Goal: Navigation & Orientation: Find specific page/section

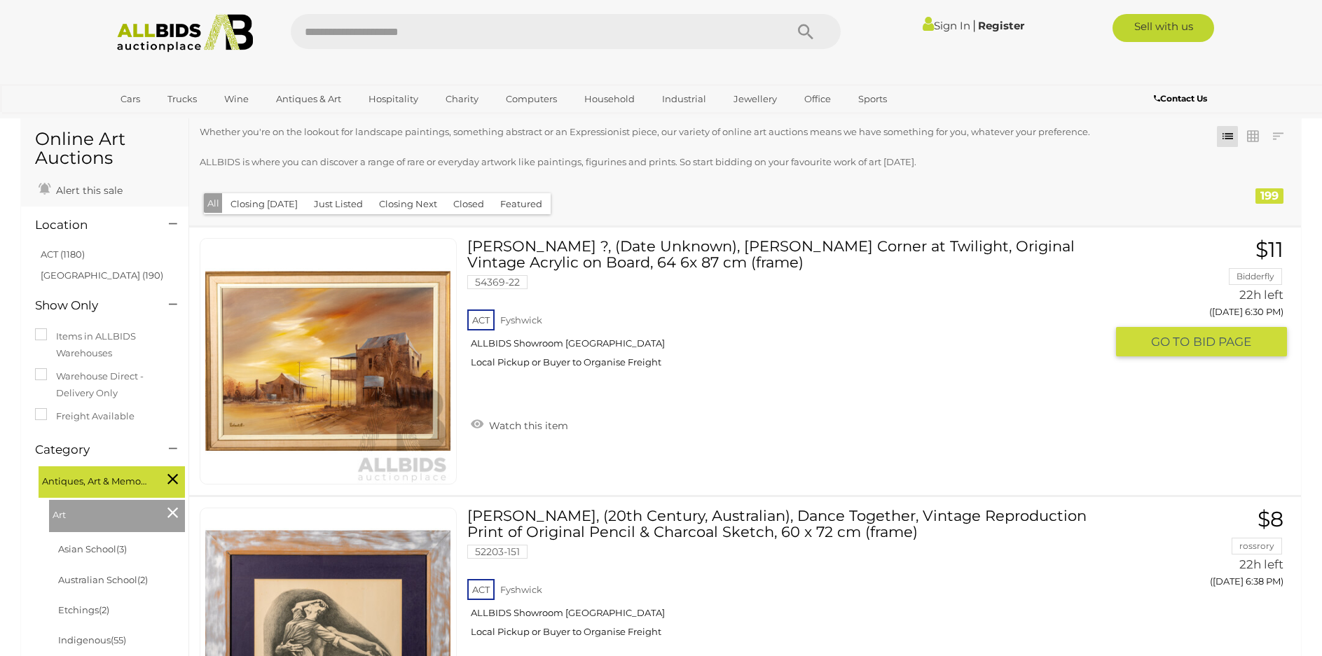
scroll to position [70, 0]
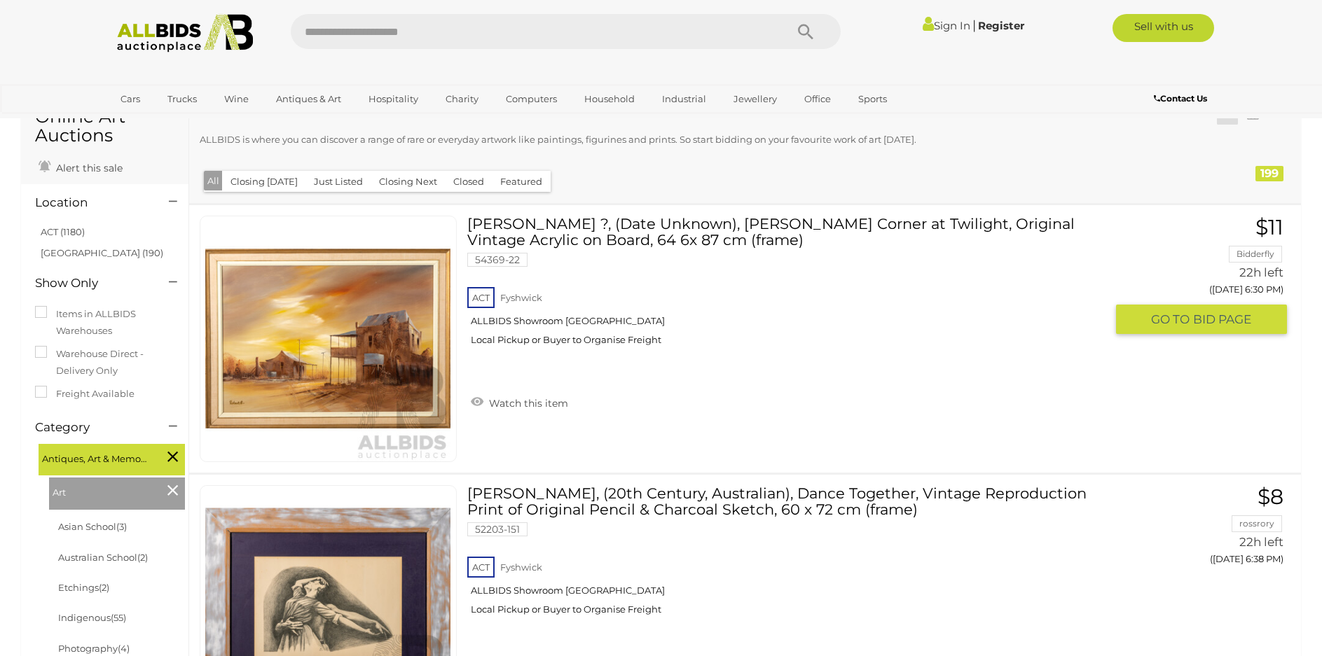
click at [361, 347] on img at bounding box center [327, 338] width 245 height 245
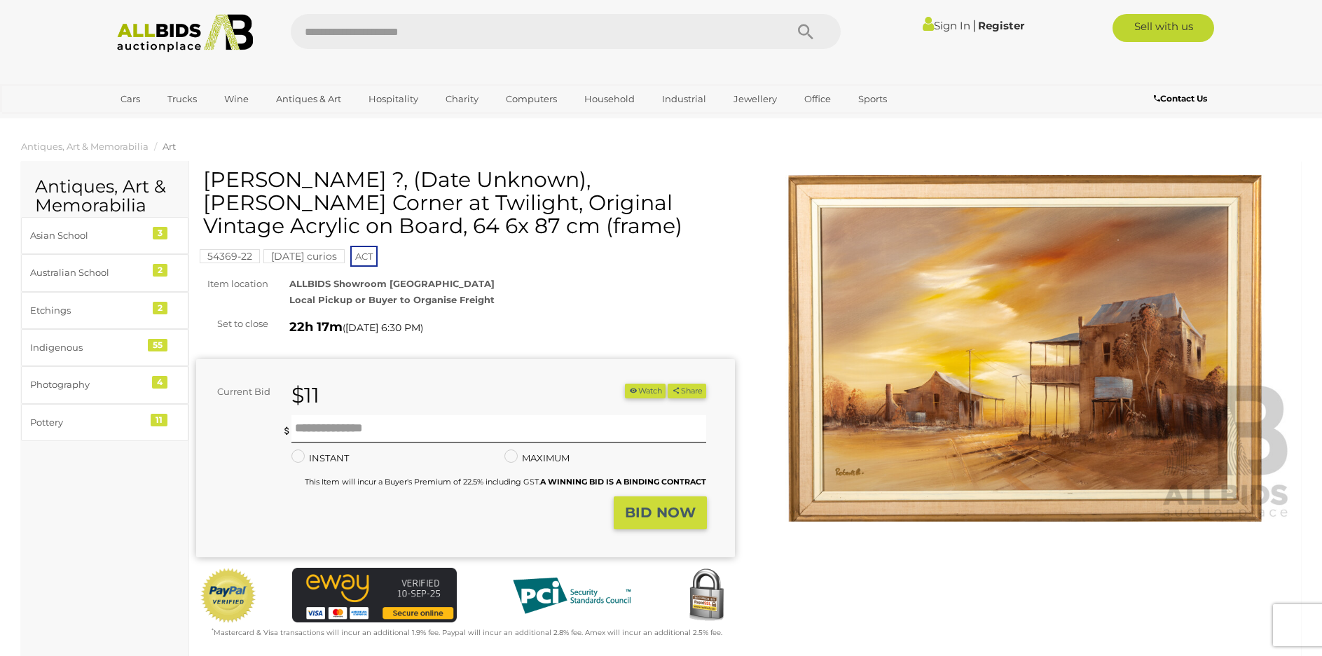
click at [996, 401] on img at bounding box center [1025, 348] width 539 height 347
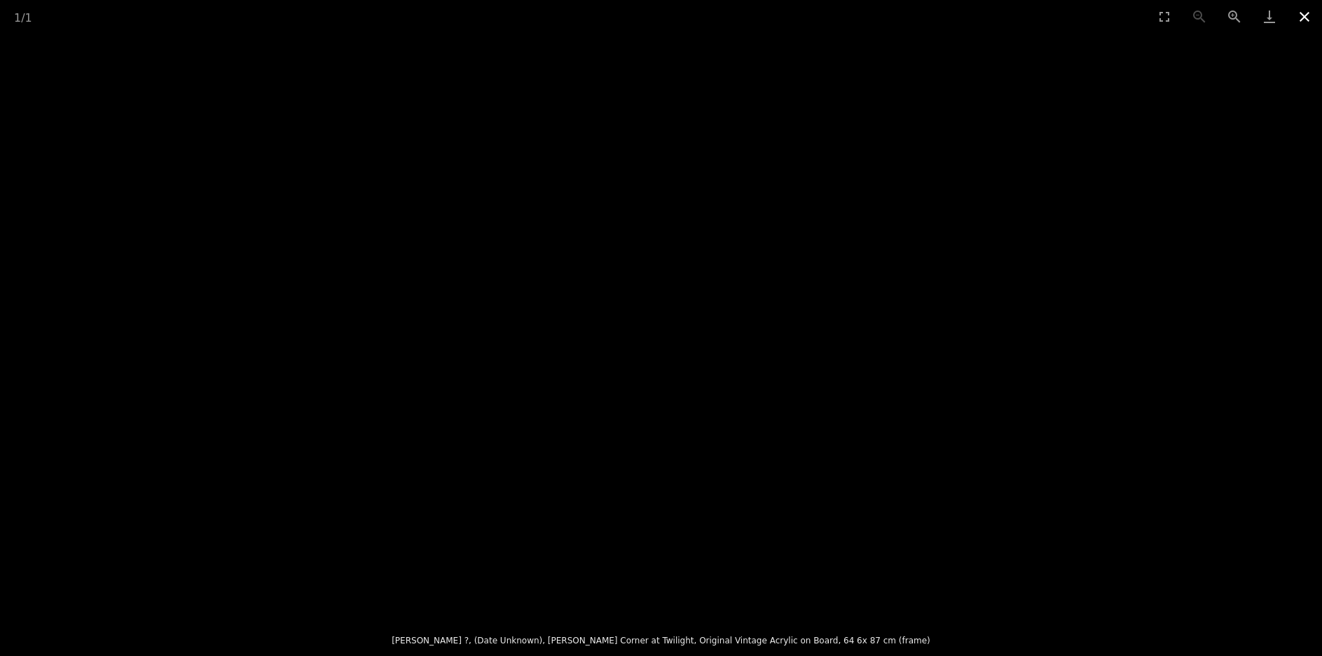
click at [1298, 11] on button "Close gallery" at bounding box center [1304, 16] width 35 height 33
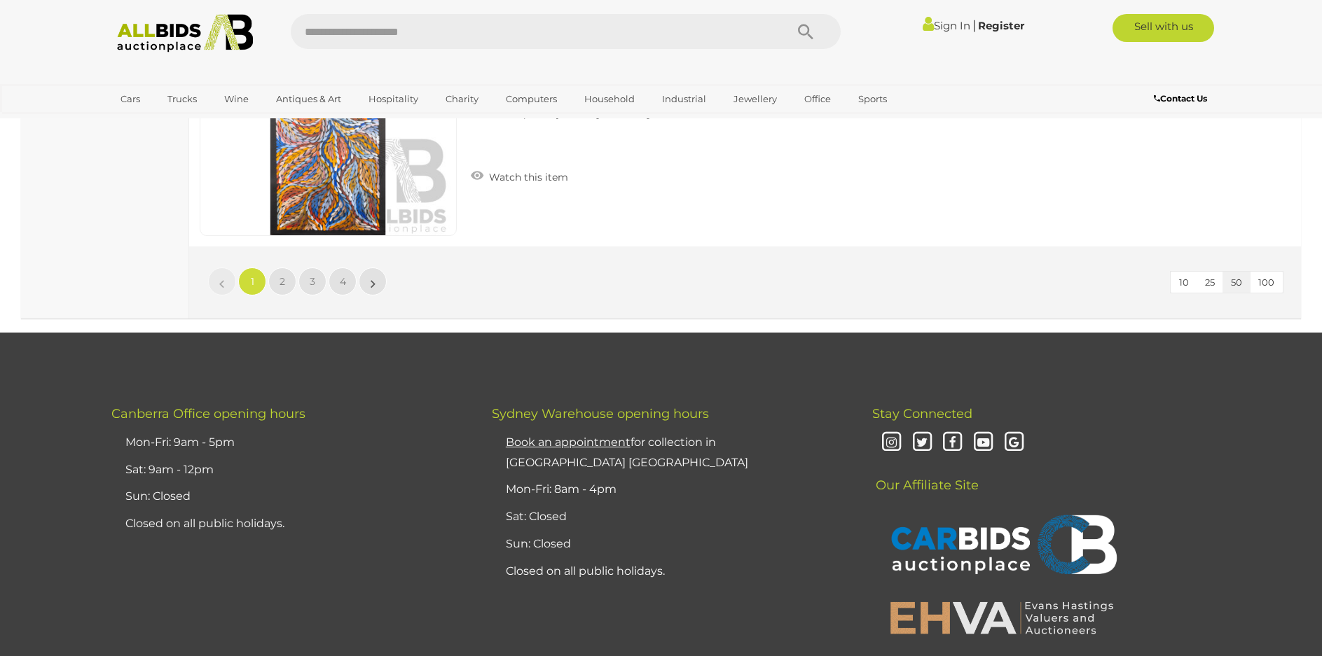
scroll to position [13299, 0]
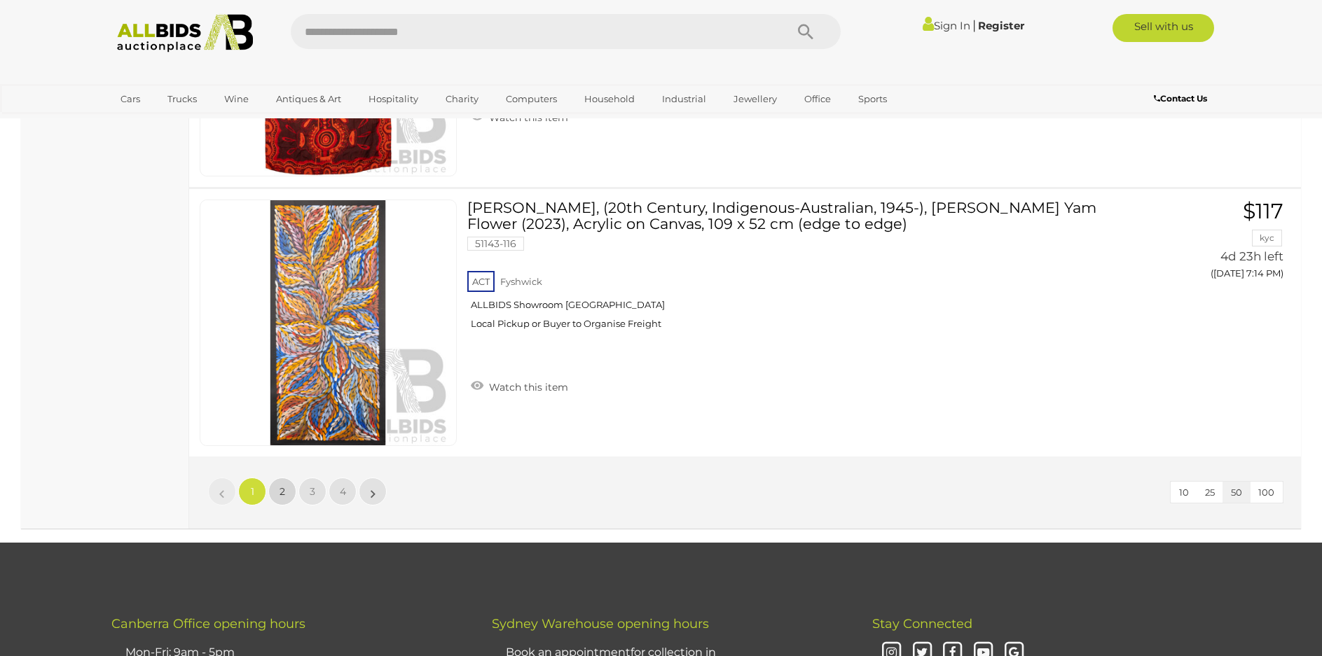
click at [279, 485] on span "2" at bounding box center [282, 491] width 6 height 13
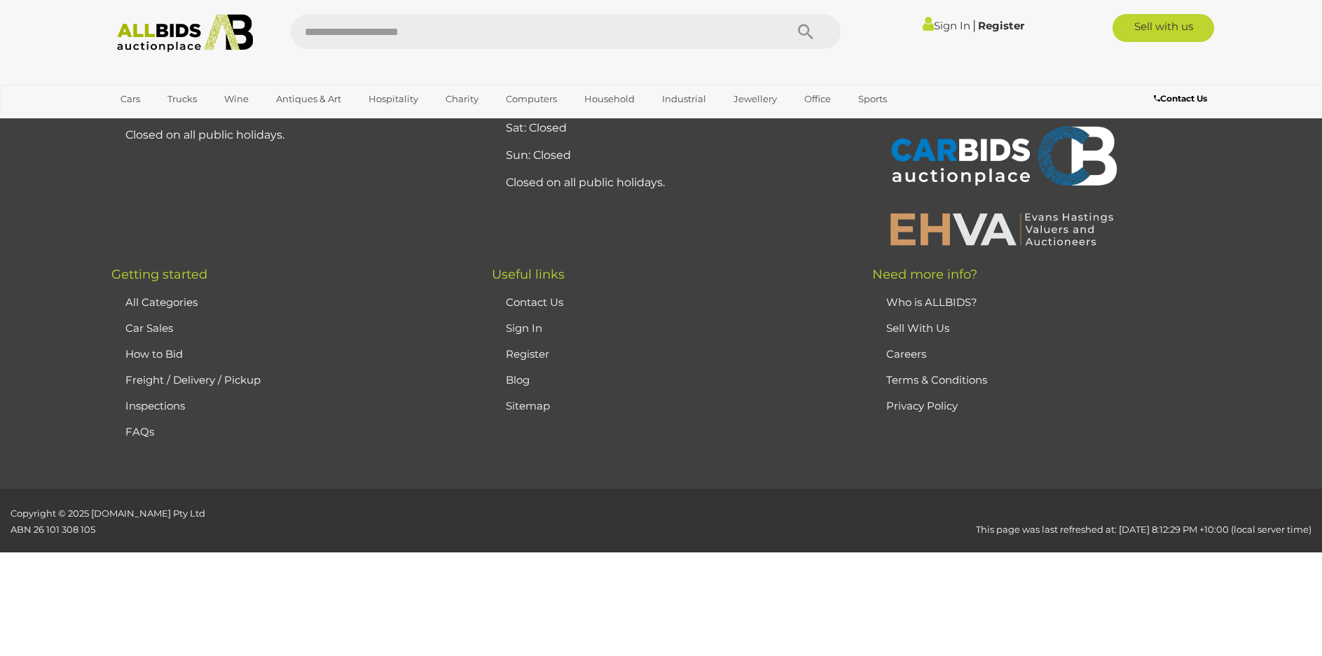
scroll to position [133, 0]
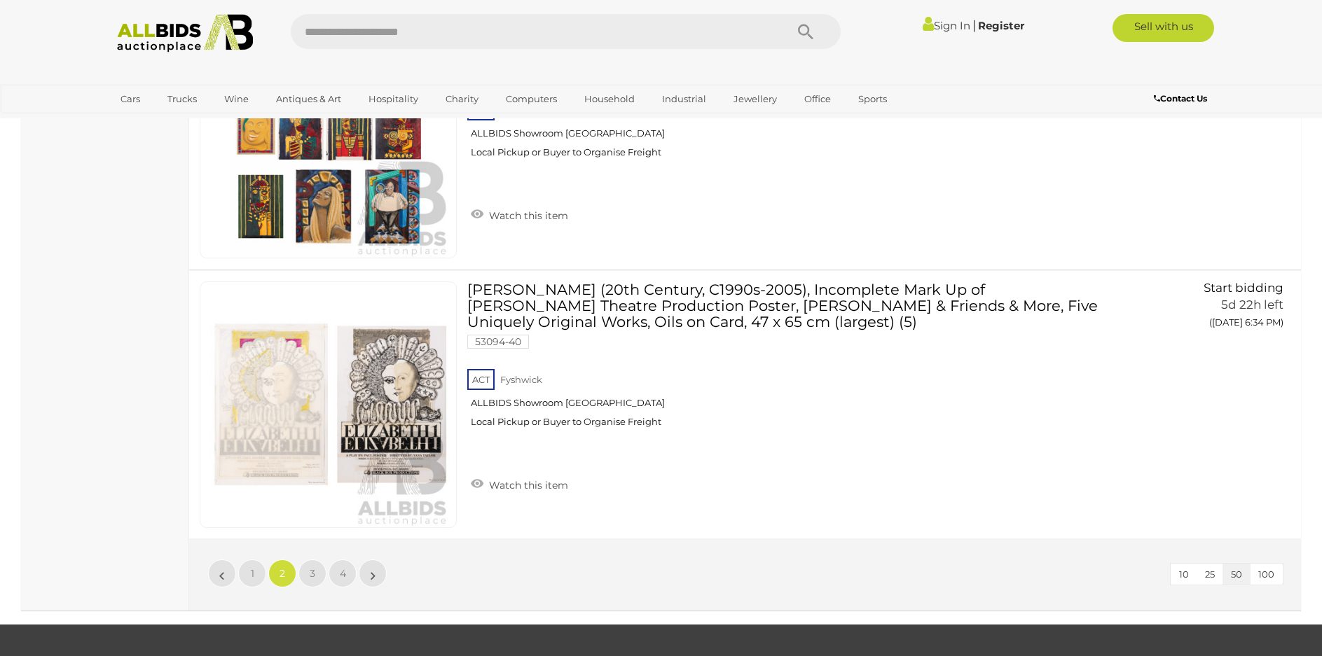
scroll to position [13371, 0]
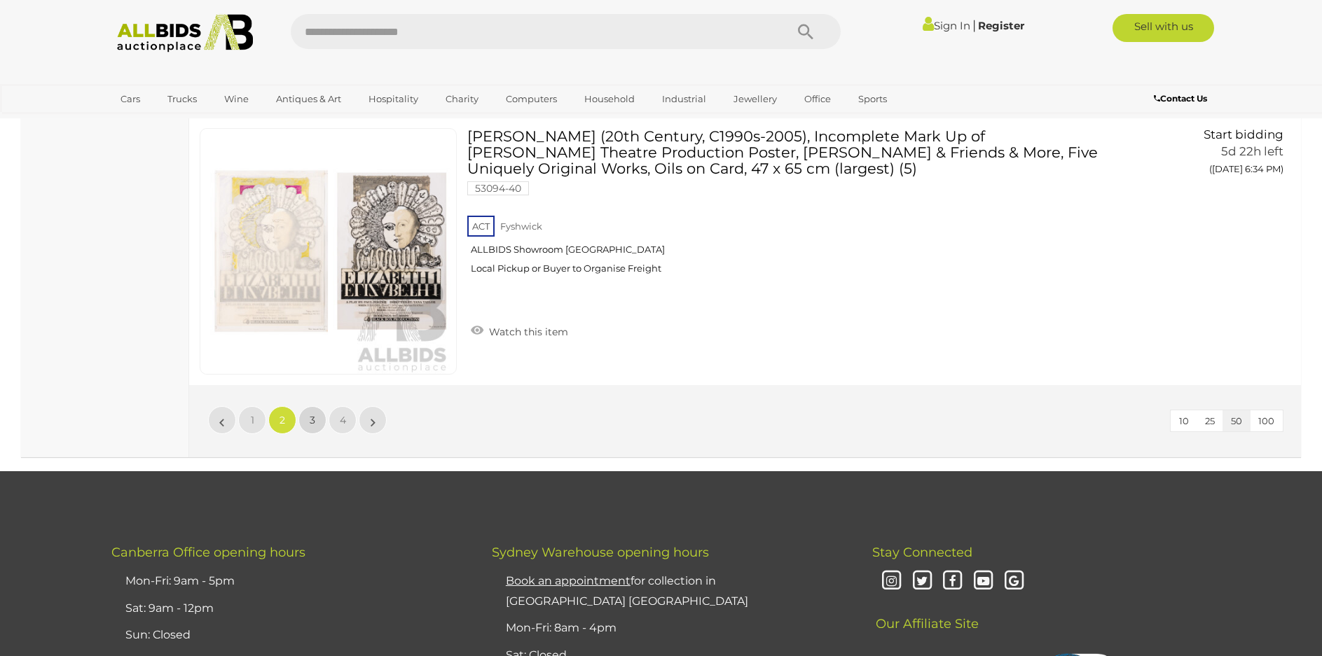
click at [310, 417] on span "3" at bounding box center [313, 420] width 6 height 13
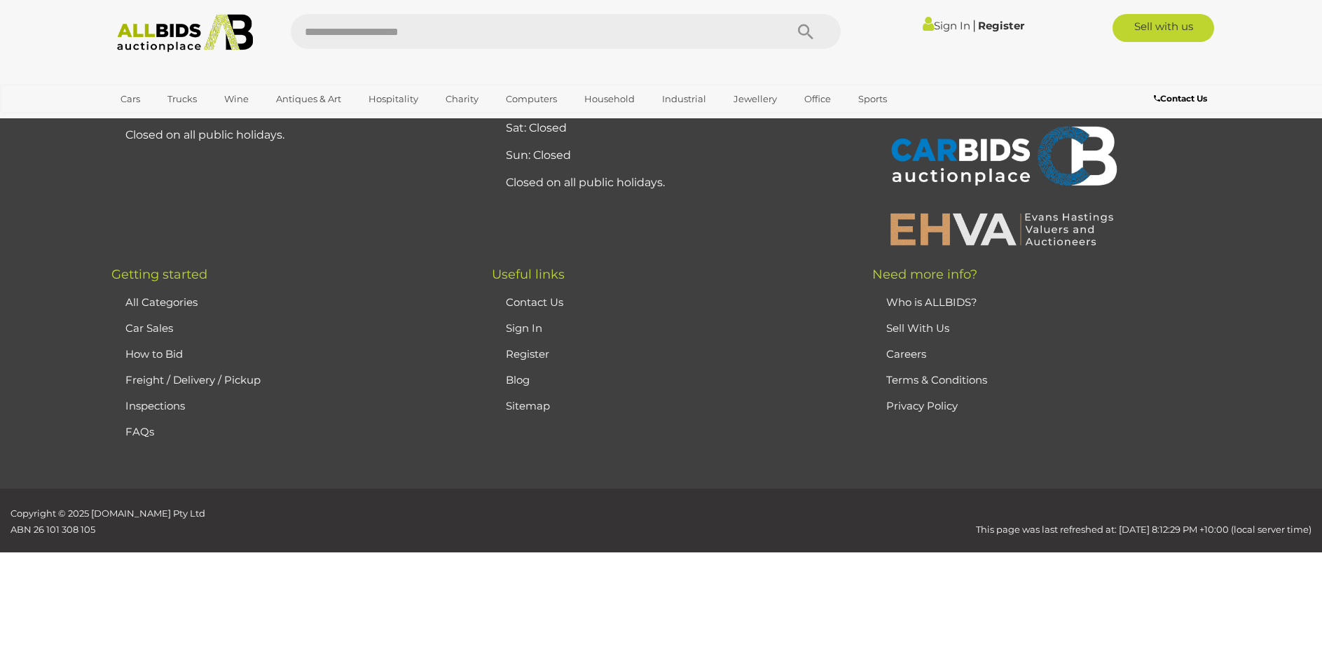
scroll to position [133, 0]
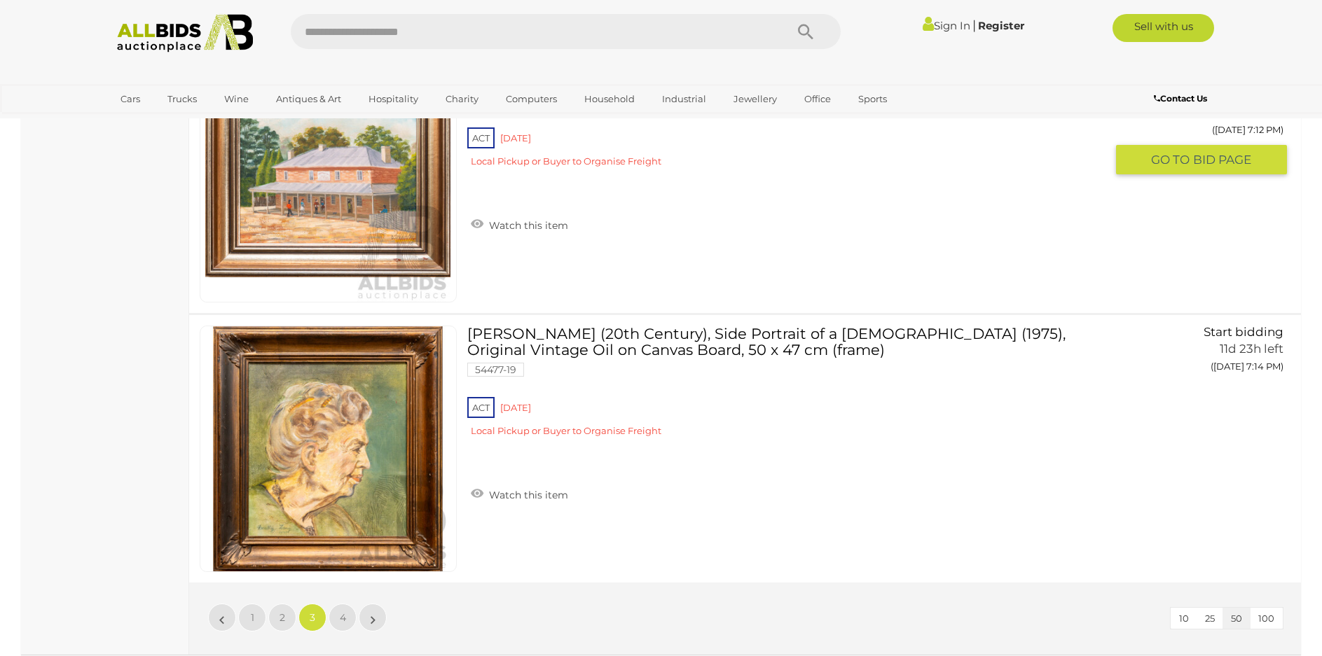
scroll to position [13371, 0]
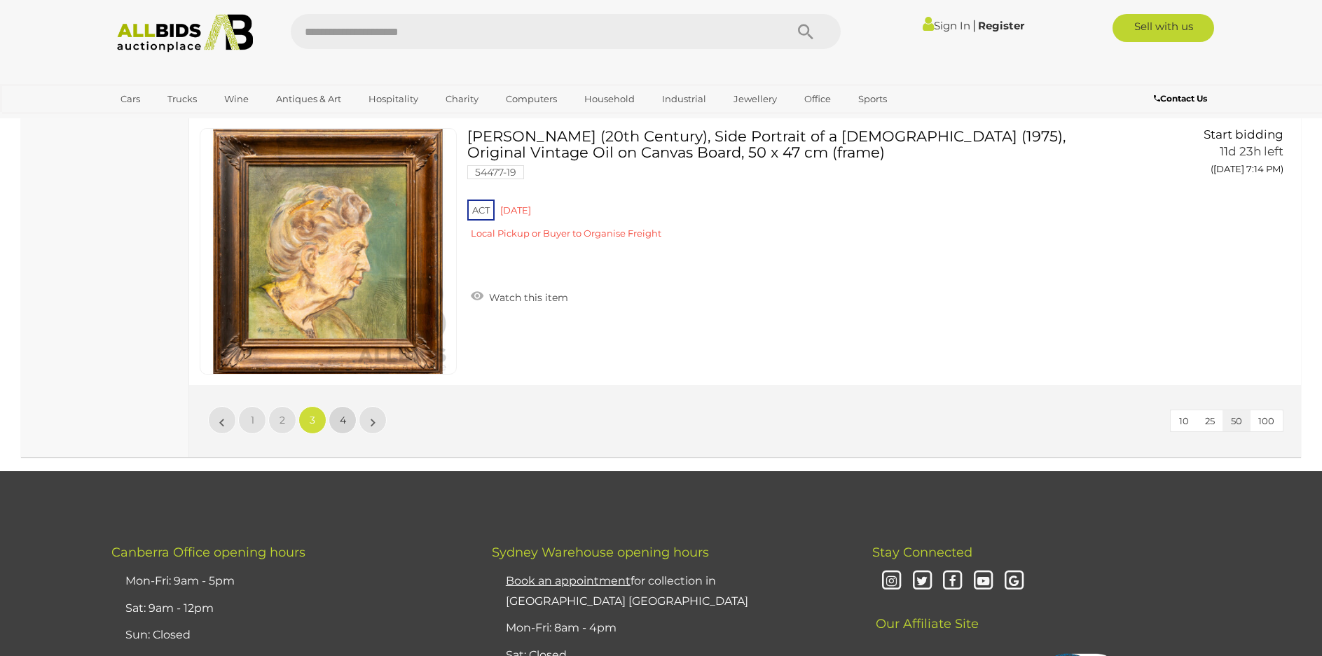
click at [335, 422] on link "4" at bounding box center [342, 420] width 28 height 28
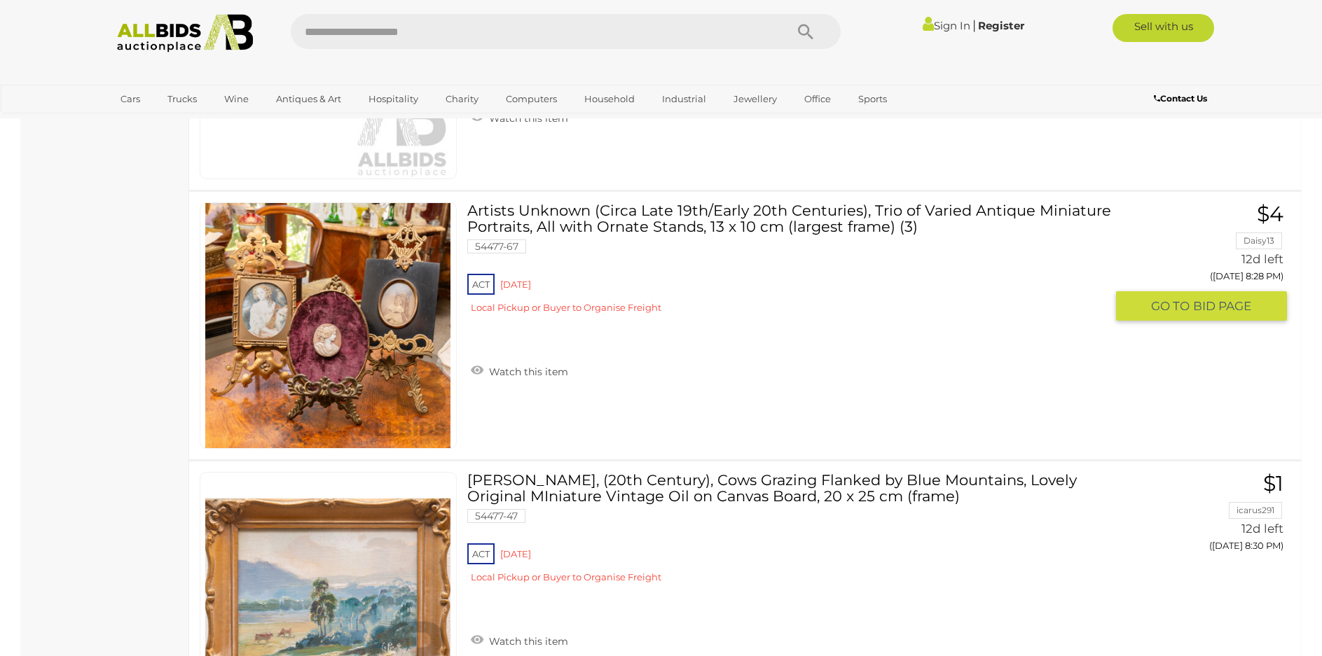
scroll to position [12950, 0]
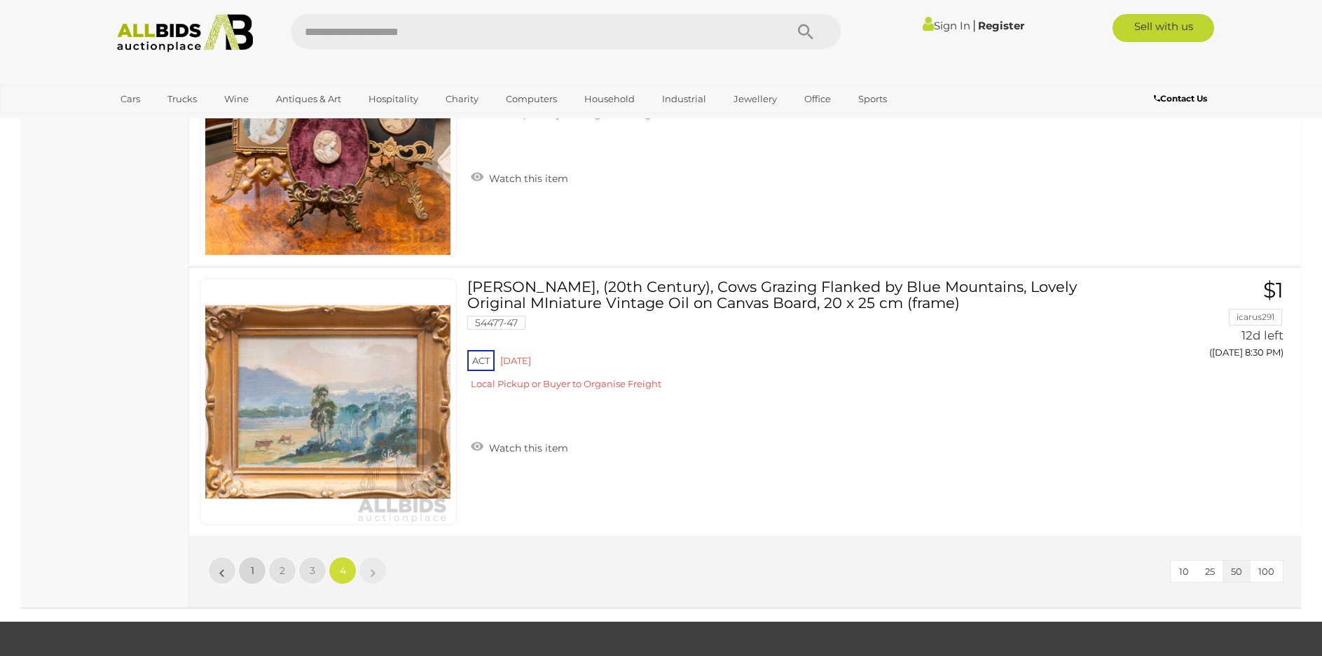
click at [247, 572] on link "1" at bounding box center [252, 571] width 28 height 28
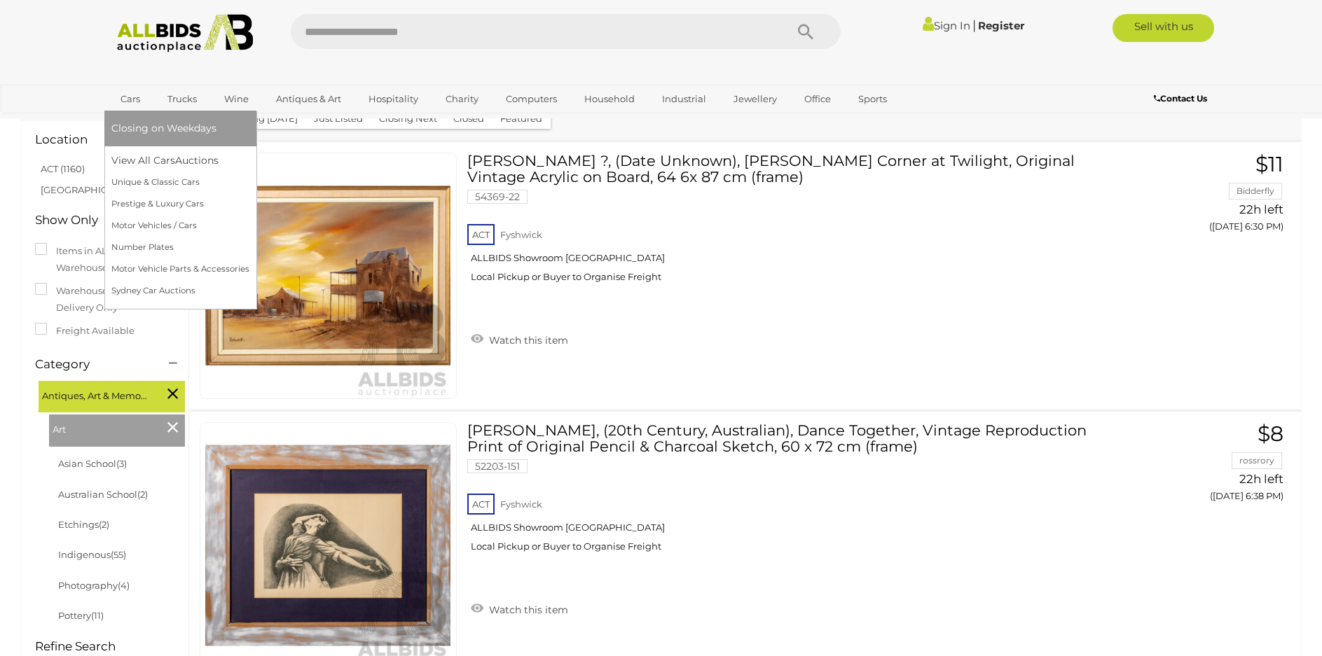
scroll to position [202, 0]
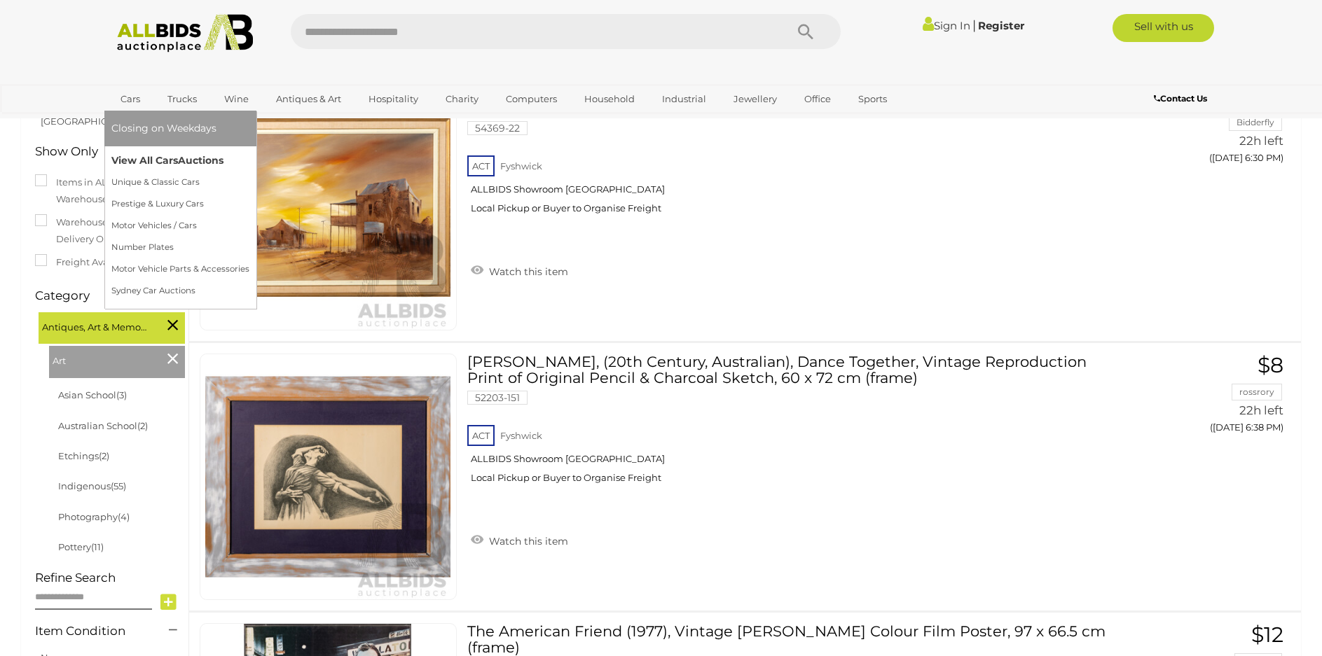
click at [155, 157] on link "View All Cars Auctions" at bounding box center [180, 161] width 138 height 22
